Goal: Task Accomplishment & Management: Use online tool/utility

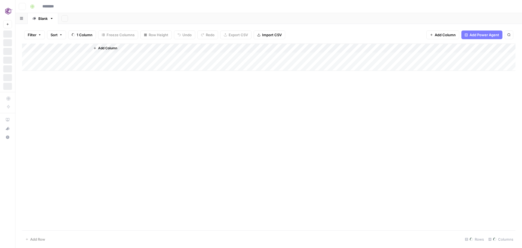
type input "**********"
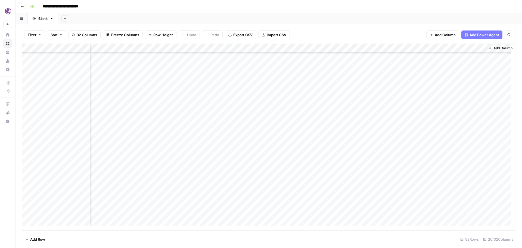
scroll to position [316, 688]
click at [269, 203] on div "Add Column" at bounding box center [269, 137] width 494 height 187
